Goal: Task Accomplishment & Management: Use online tool/utility

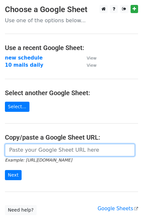
click at [54, 147] on input "url" at bounding box center [70, 150] width 130 height 12
click at [82, 152] on input "url" at bounding box center [70, 150] width 130 height 12
paste input "[URL][DOMAIN_NAME]"
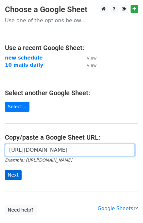
type input "[URL][DOMAIN_NAME]"
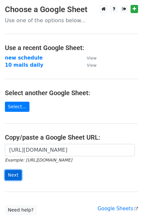
scroll to position [0, 0]
click at [12, 175] on input "Next" at bounding box center [13, 175] width 17 height 10
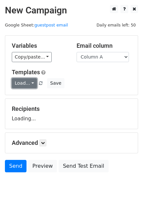
click at [30, 84] on link "Load..." at bounding box center [24, 83] width 25 height 10
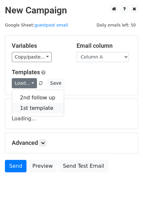
click at [37, 106] on link "1st template" at bounding box center [38, 108] width 52 height 10
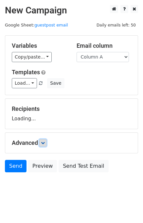
click at [44, 143] on icon at bounding box center [43, 143] width 4 height 4
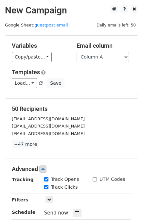
scroll to position [94, 0]
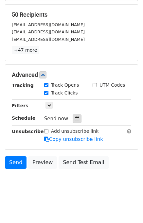
click at [74, 120] on div at bounding box center [77, 118] width 9 height 9
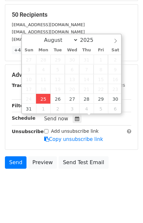
type input "2025-08-25 14:51"
type input "02"
type input "51"
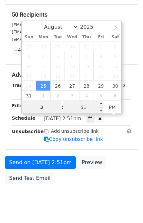
type input "3"
type input "2025-08-25 15:51"
type input "03"
click at [84, 105] on input "51" at bounding box center [83, 107] width 40 height 13
type input "00"
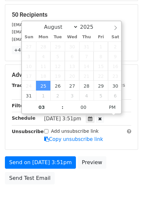
type input "2025-08-25 15:00"
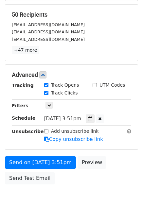
click at [117, 176] on div "Send on Aug 25 at 3:51pm Preview Send Test Email" at bounding box center [71, 171] width 143 height 31
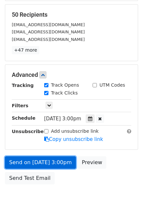
click at [58, 164] on link "Send on Aug 25 at 3:00pm" at bounding box center [40, 162] width 71 height 12
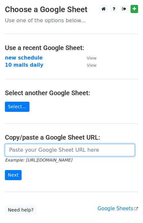
click at [30, 151] on input "url" at bounding box center [70, 150] width 130 height 12
type input "[URL][DOMAIN_NAME]"
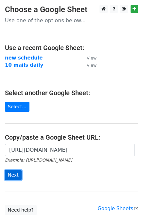
click at [12, 173] on input "Next" at bounding box center [13, 175] width 17 height 10
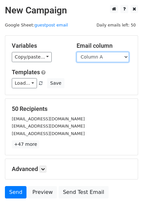
click at [112, 60] on select "Column A Column B Column C" at bounding box center [103, 57] width 52 height 10
select select "Column B"
click at [77, 52] on select "Column A Column B Column C" at bounding box center [103, 57] width 52 height 10
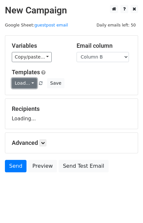
click at [32, 85] on link "Load..." at bounding box center [24, 83] width 25 height 10
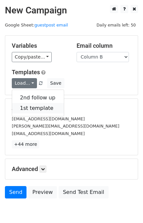
click at [41, 109] on link "1st template" at bounding box center [38, 108] width 52 height 10
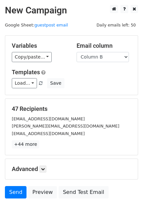
scroll to position [30, 0]
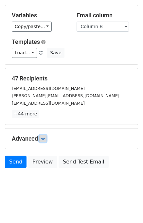
click at [44, 138] on icon at bounding box center [43, 139] width 4 height 4
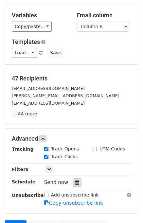
click at [75, 181] on icon at bounding box center [77, 182] width 4 height 5
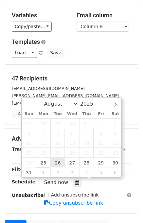
type input "2025-08-26 12:00"
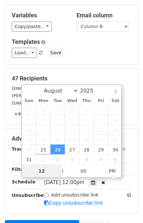
scroll to position [0, 0]
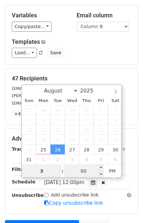
type input "3"
type input "2025-08-26 15:00"
type input "03"
click at [86, 171] on input "00" at bounding box center [83, 171] width 40 height 13
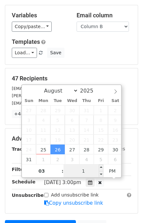
type input "10"
type input "2025-08-26 15:10"
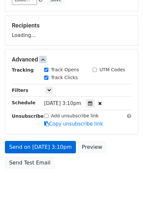
scroll to position [110, 0]
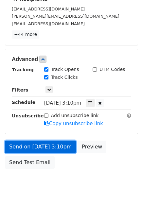
click at [65, 150] on link "Send on Aug 26 at 3:10pm" at bounding box center [40, 147] width 71 height 12
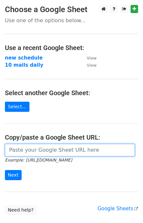
click at [30, 146] on input "url" at bounding box center [70, 150] width 130 height 12
type input "[URL][DOMAIN_NAME]"
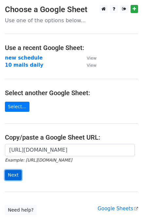
click at [15, 173] on input "Next" at bounding box center [13, 175] width 17 height 10
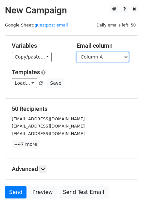
click at [123, 57] on select "Column A Column B Column C" at bounding box center [103, 57] width 52 height 10
select select "Column C"
click at [77, 52] on select "Column A Column B Column C" at bounding box center [103, 57] width 52 height 10
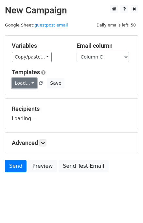
click at [28, 83] on link "Load..." at bounding box center [24, 83] width 25 height 10
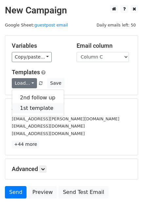
click at [38, 105] on link "1st template" at bounding box center [38, 108] width 52 height 10
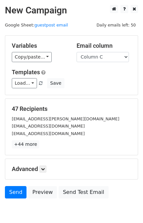
scroll to position [30, 0]
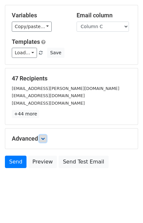
click at [44, 135] on link at bounding box center [42, 138] width 7 height 7
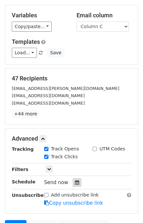
click at [73, 184] on div at bounding box center [77, 182] width 9 height 9
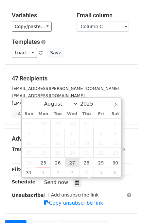
type input "2025-08-27 12:00"
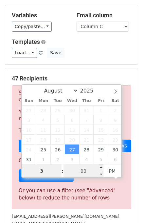
type input "3"
type input "2025-08-27 15:00"
type input "03"
click at [83, 171] on input "00" at bounding box center [83, 171] width 40 height 13
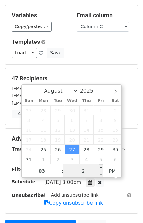
type input "20"
type input "2025-08-27 15:20"
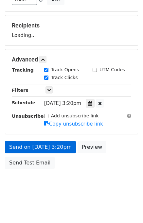
scroll to position [110, 0]
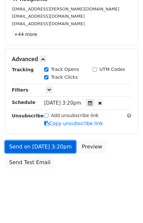
click at [61, 149] on link "Send on Aug 27 at 3:20pm" at bounding box center [40, 147] width 71 height 12
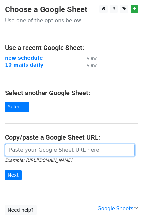
click at [68, 149] on input "url" at bounding box center [70, 150] width 130 height 12
type input "[URL][DOMAIN_NAME]"
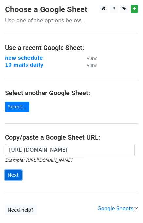
click at [14, 179] on input "Next" at bounding box center [13, 175] width 17 height 10
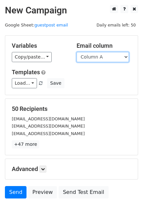
click at [108, 58] on select "Column A Column B Column C" at bounding box center [103, 57] width 52 height 10
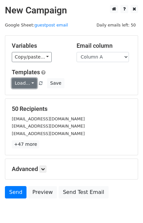
click at [27, 81] on link "Load..." at bounding box center [24, 83] width 25 height 10
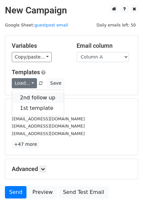
click at [39, 99] on link "2nd follow up" at bounding box center [38, 98] width 52 height 10
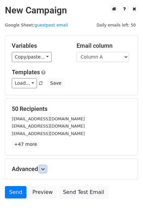
click at [43, 166] on link at bounding box center [42, 169] width 7 height 7
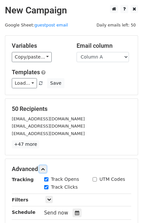
scroll to position [94, 0]
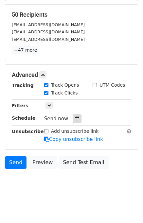
click at [76, 119] on div at bounding box center [77, 118] width 9 height 9
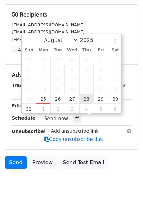
type input "2025-08-28 12:00"
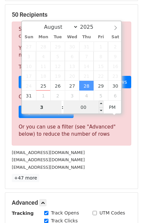
type input "3"
type input "2025-08-28 15:00"
type input "03"
click at [82, 106] on input "00" at bounding box center [83, 107] width 40 height 13
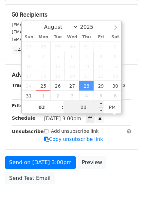
type input "4"
type input "30"
type input "2025-08-28 15:30"
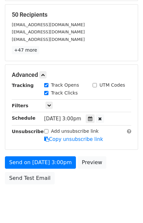
click at [110, 183] on div "Send on Aug 28 at 3:00pm Preview Send Test Email" at bounding box center [71, 171] width 143 height 31
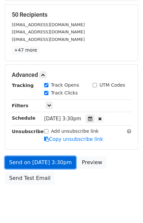
click at [61, 164] on link "Send on Aug 28 at 3:30pm" at bounding box center [40, 162] width 71 height 12
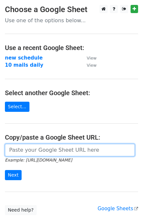
click at [29, 148] on input "url" at bounding box center [70, 150] width 130 height 12
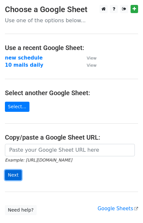
click at [13, 177] on input "Next" at bounding box center [13, 175] width 17 height 10
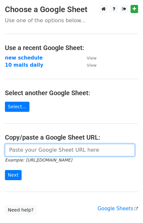
click at [55, 146] on input "url" at bounding box center [70, 150] width 130 height 12
type input "https://docs.google.com/spreadsheets/d/17f4_Qj9PZR0Y1xTj8wEM3CjCejwFPQO4f7zCihI…"
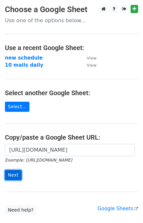
click at [12, 175] on input "Next" at bounding box center [13, 175] width 17 height 10
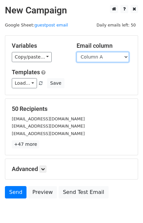
click at [121, 59] on select "Column A Column B Column C" at bounding box center [103, 57] width 52 height 10
select select "Column B"
click at [77, 52] on select "Column A Column B Column C" at bounding box center [103, 57] width 52 height 10
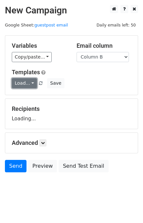
click at [29, 85] on link "Load..." at bounding box center [24, 83] width 25 height 10
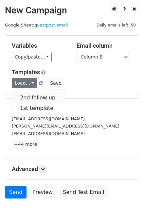
click at [38, 97] on link "2nd follow up" at bounding box center [38, 98] width 52 height 10
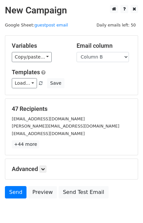
scroll to position [30, 0]
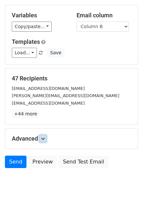
click at [45, 138] on icon at bounding box center [43, 139] width 4 height 4
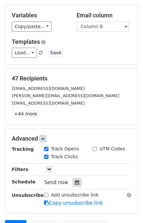
click at [75, 180] on icon at bounding box center [77, 182] width 4 height 5
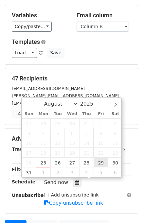
type input "2025-08-29 12:00"
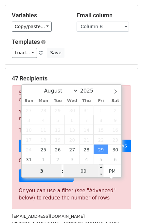
type input "3"
type input "2025-08-29 15:00"
type input "03"
click at [85, 172] on input "00" at bounding box center [83, 171] width 40 height 13
type input "40"
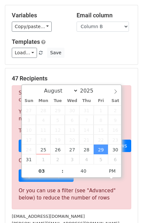
type input "2025-08-29 15:40"
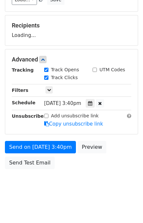
scroll to position [110, 0]
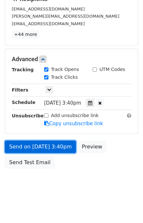
click at [63, 149] on link "Send on Aug 29 at 3:40pm" at bounding box center [40, 147] width 71 height 12
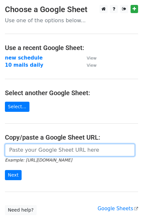
click at [29, 152] on input "url" at bounding box center [70, 150] width 130 height 12
type input "[URL][DOMAIN_NAME]"
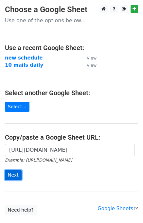
click at [10, 175] on input "Next" at bounding box center [13, 175] width 17 height 10
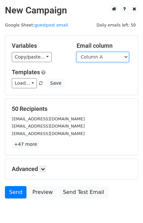
click at [116, 58] on select "Column A Column B Column C" at bounding box center [103, 57] width 52 height 10
select select "Column C"
click at [77, 52] on select "Column A Column B Column C" at bounding box center [103, 57] width 52 height 10
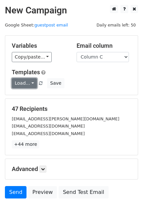
click at [26, 80] on link "Load..." at bounding box center [24, 83] width 25 height 10
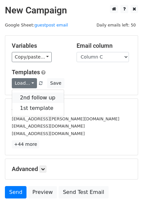
click at [34, 95] on link "2nd follow up" at bounding box center [38, 98] width 52 height 10
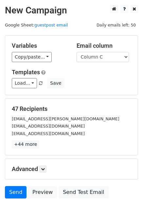
scroll to position [30, 0]
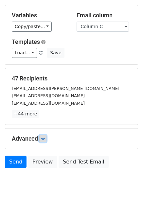
click at [44, 140] on icon at bounding box center [43, 139] width 4 height 4
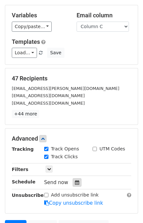
click at [75, 180] on icon at bounding box center [77, 182] width 4 height 5
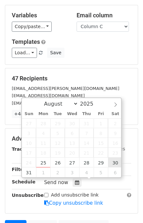
type input "2025-08-30 12:00"
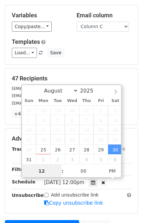
scroll to position [0, 0]
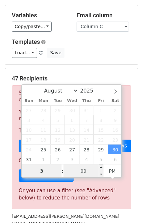
type input "3"
type input "2025-08-30 15:00"
type input "03"
click at [85, 172] on input "00" at bounding box center [83, 171] width 40 height 13
type input "50"
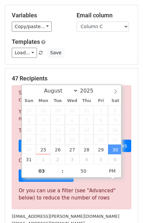
type input "2025-08-30 15:50"
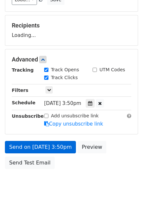
scroll to position [110, 0]
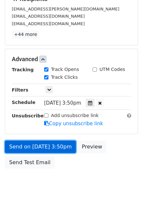
click at [57, 149] on link "Send on Aug 30 at 3:50pm" at bounding box center [40, 147] width 71 height 12
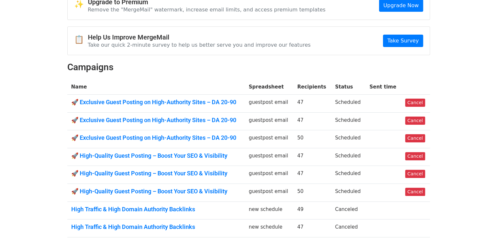
scroll to position [52, 0]
